Goal: Task Accomplishment & Management: Complete application form

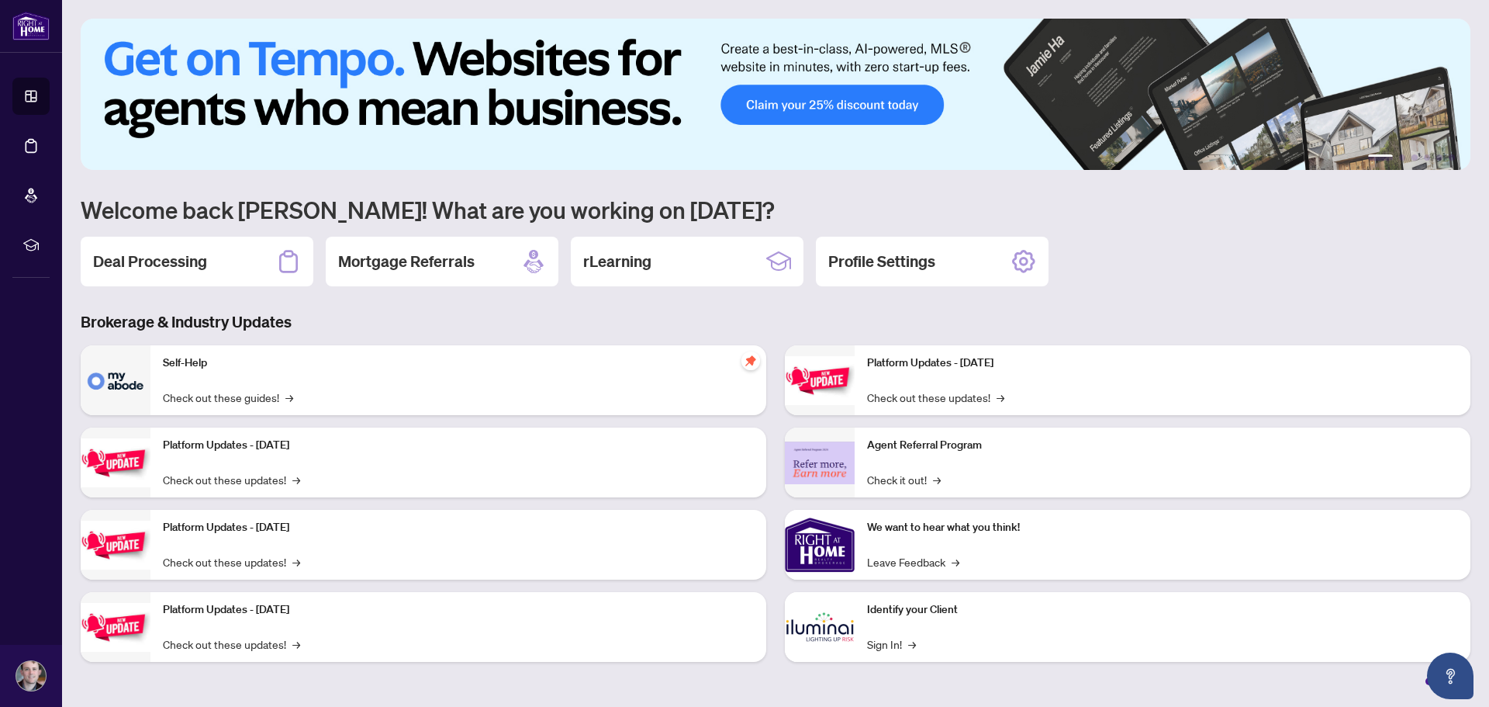
drag, startPoint x: 142, startPoint y: 276, endPoint x: 164, endPoint y: 278, distance: 22.5
click at [144, 274] on div "Deal Processing" at bounding box center [197, 262] width 233 height 50
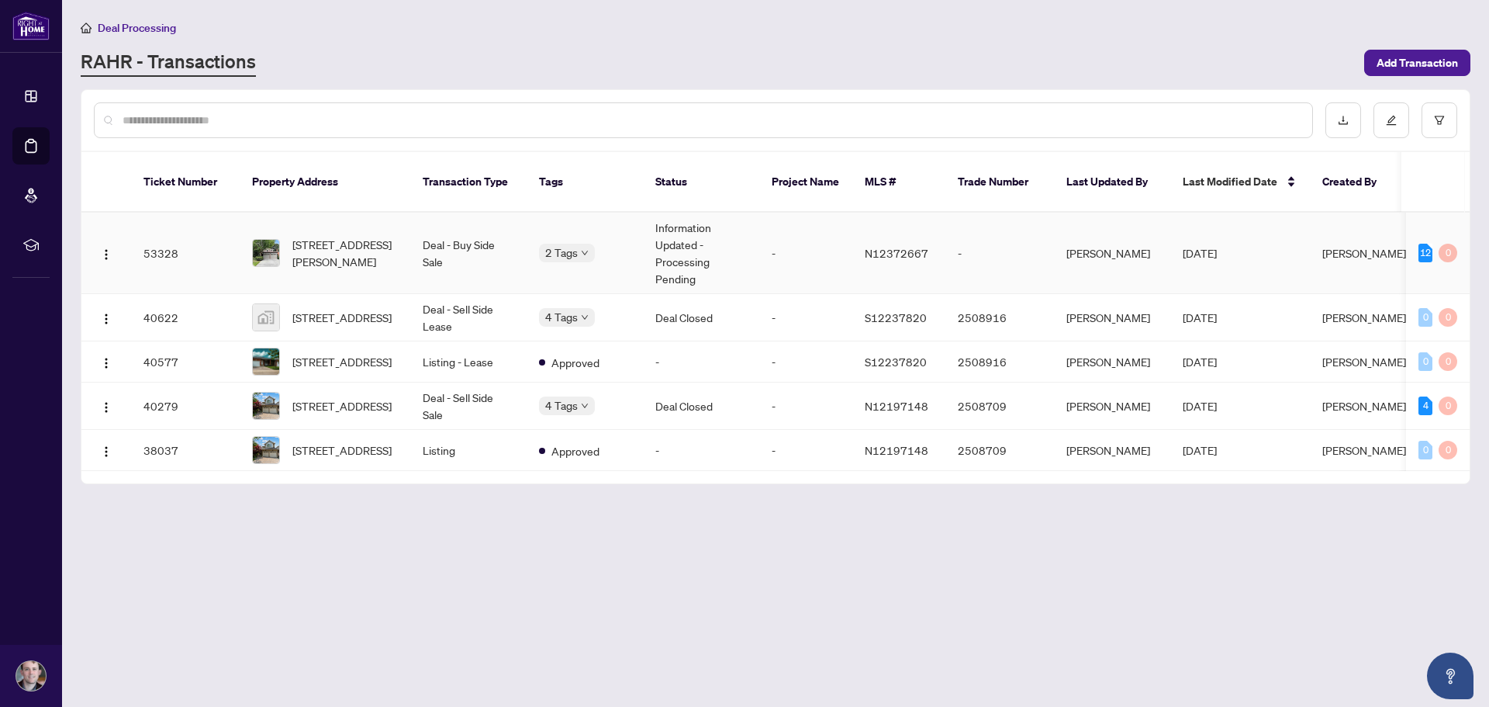
click at [816, 258] on td "-" at bounding box center [805, 253] width 93 height 81
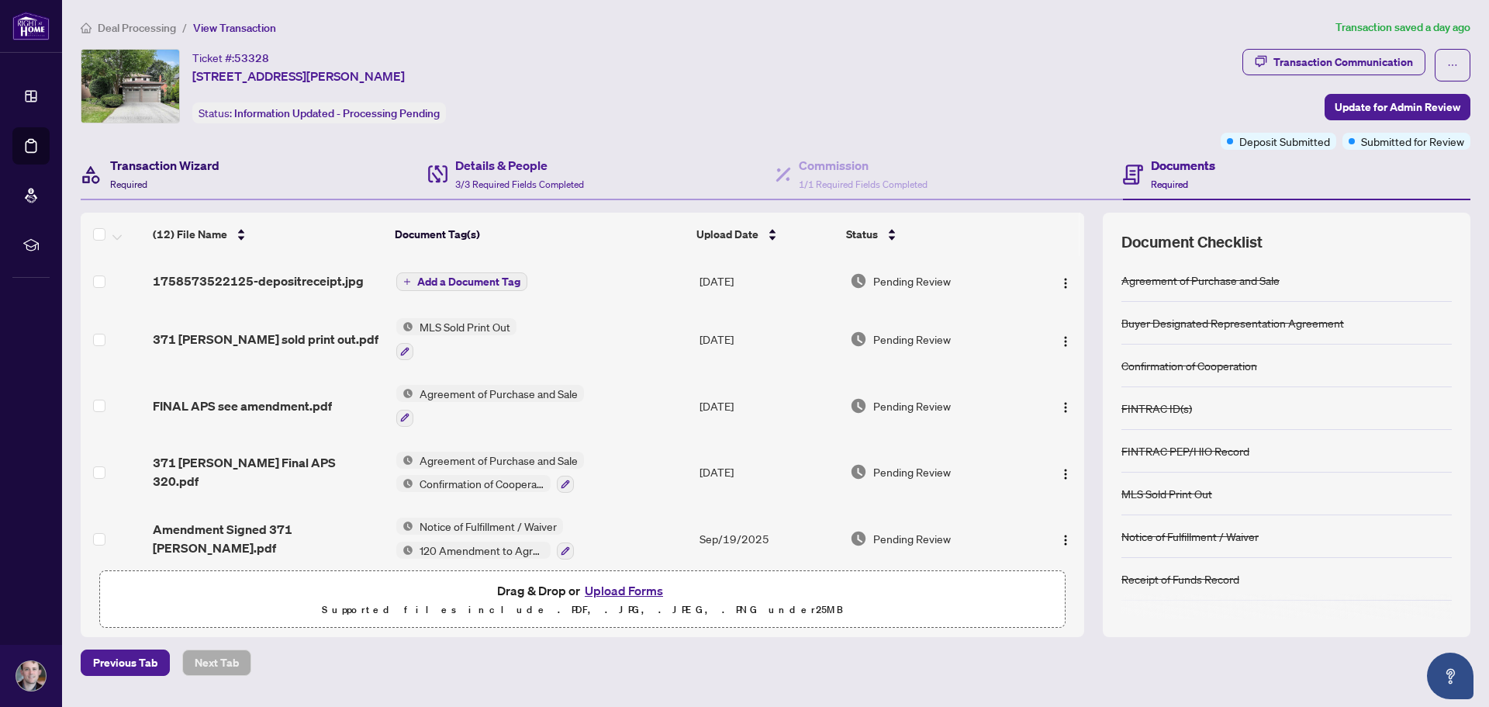
drag, startPoint x: 137, startPoint y: 157, endPoint x: 582, endPoint y: 181, distance: 445.9
click at [137, 156] on h4 "Transaction Wizard" at bounding box center [164, 165] width 109 height 19
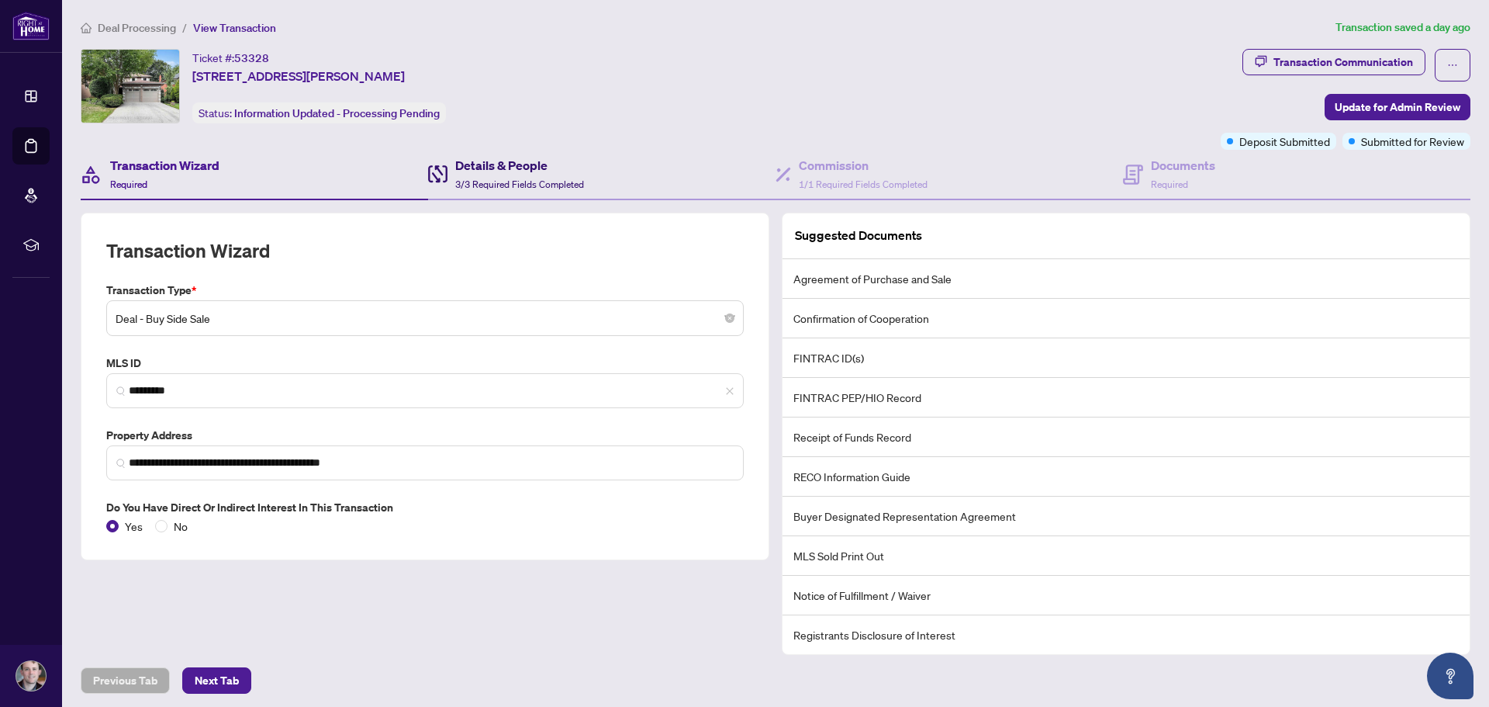
click at [497, 162] on h4 "Details & People" at bounding box center [519, 165] width 129 height 19
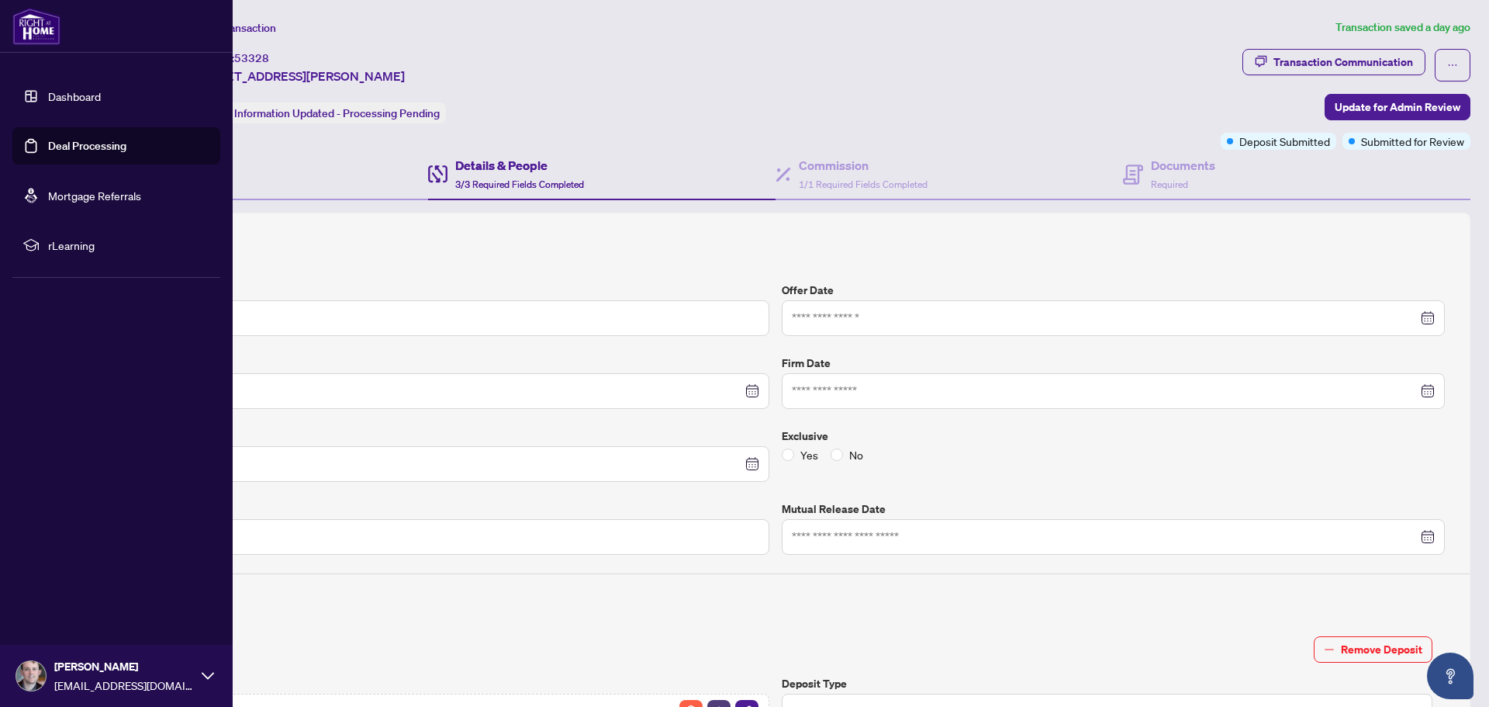
type input "**********"
